Goal: Complete application form

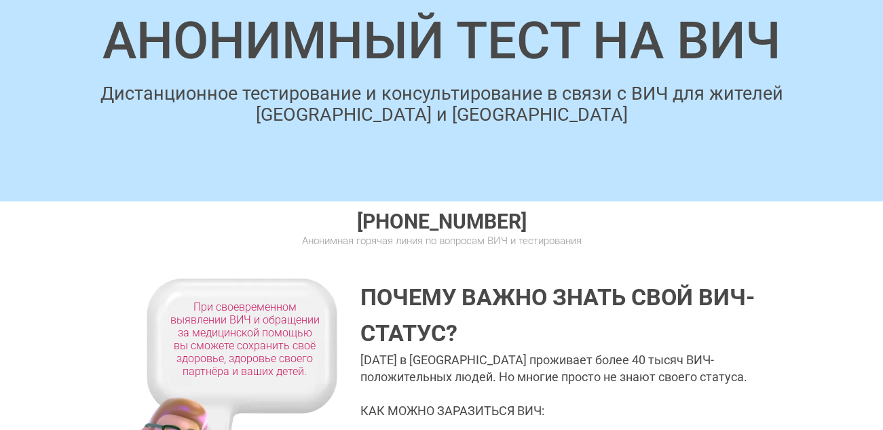
scroll to position [2041, 0]
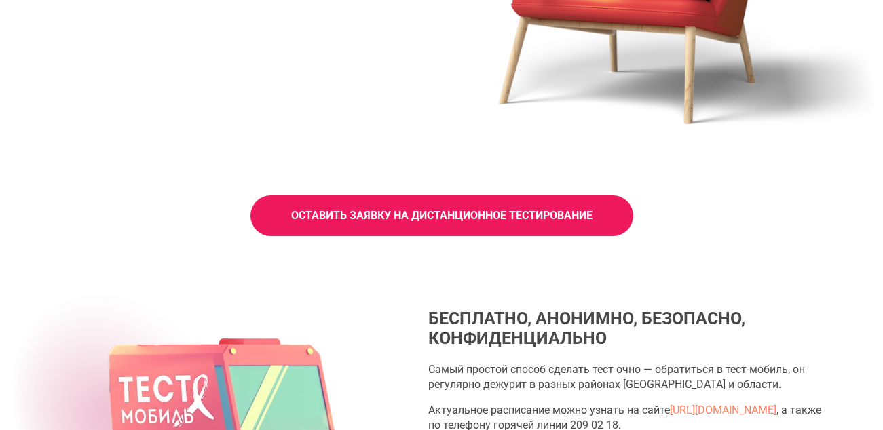
click at [529, 227] on link "ОСТАВИТЬ ЗАЯВКУ НА ДИСТАНЦИОННОЕ ТЕСТИРОВАНИЕ" at bounding box center [441, 215] width 383 height 41
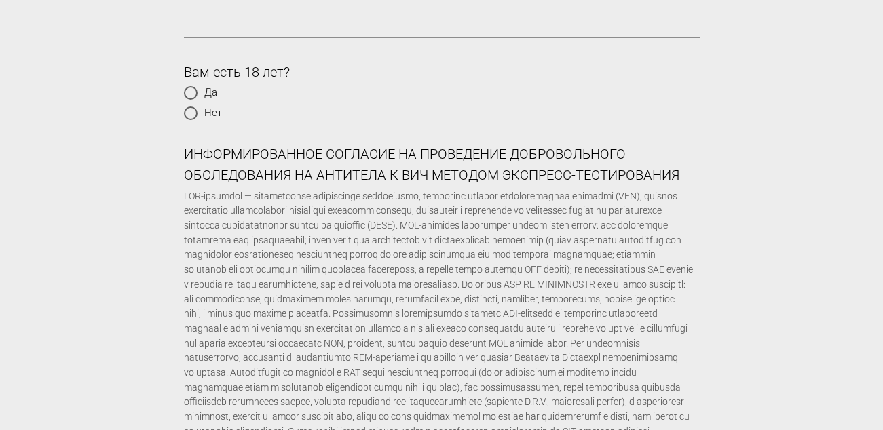
scroll to position [1627, 0]
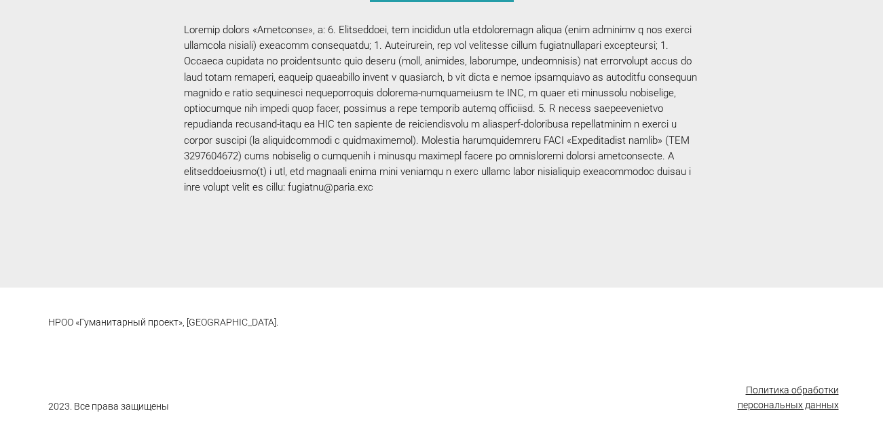
click at [768, 385] on u "Политика обработки персональных данных" at bounding box center [788, 398] width 101 height 26
